Goal: Check status

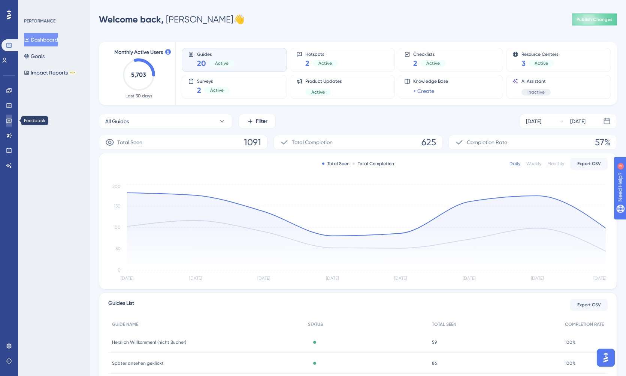
click at [12, 124] on link at bounding box center [9, 121] width 6 height 12
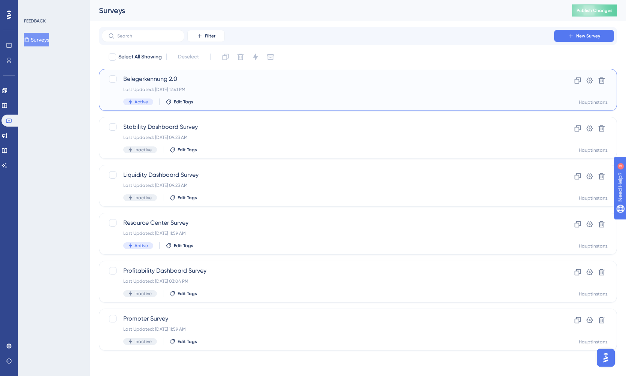
click at [250, 97] on div "Belegerkennung 2.0 Last Updated: [DATE] 12:41 PM Active Edit Tags" at bounding box center [327, 90] width 409 height 31
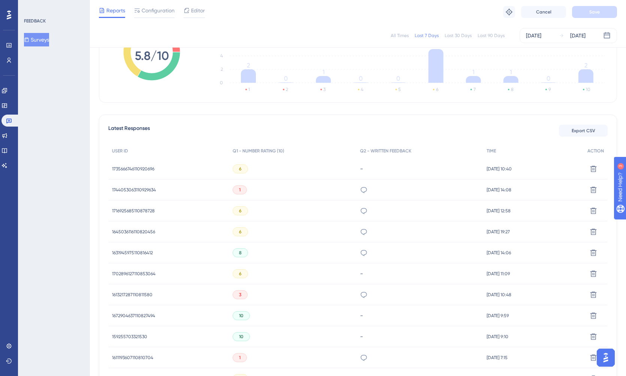
scroll to position [145, 0]
drag, startPoint x: 137, startPoint y: 189, endPoint x: 158, endPoint y: 189, distance: 20.6
click at [158, 189] on div "1744053063110929634 1744053063110929634" at bounding box center [168, 189] width 121 height 21
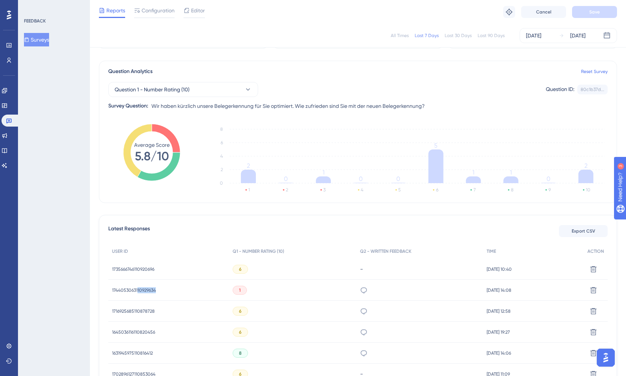
scroll to position [43, 0]
click at [12, 62] on icon at bounding box center [9, 60] width 6 height 6
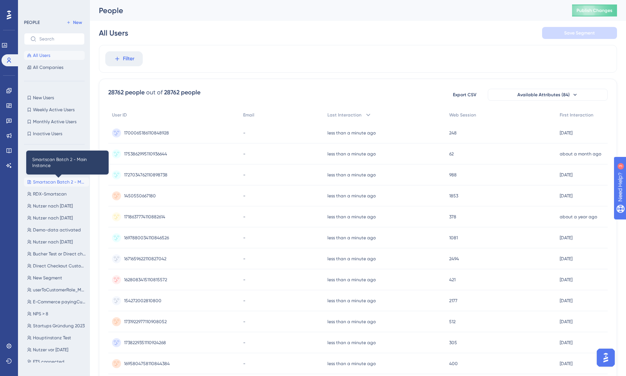
click at [47, 180] on span "Smartscan Batch 2 - Main Instance" at bounding box center [59, 182] width 53 height 6
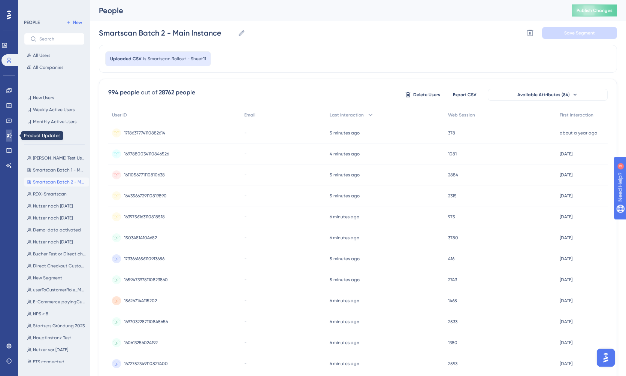
click at [11, 137] on icon at bounding box center [9, 135] width 5 height 5
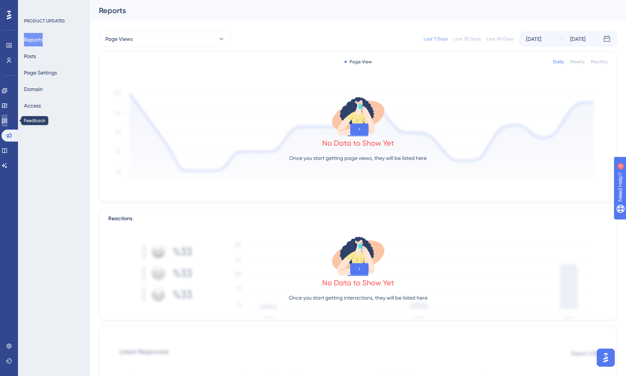
click at [7, 119] on link at bounding box center [4, 121] width 6 height 12
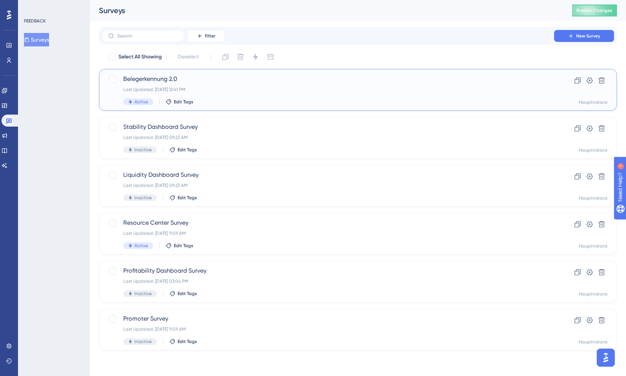
click at [192, 81] on span "Belegerkennung 2.0" at bounding box center [327, 79] width 409 height 9
